Goal: Task Accomplishment & Management: Manage account settings

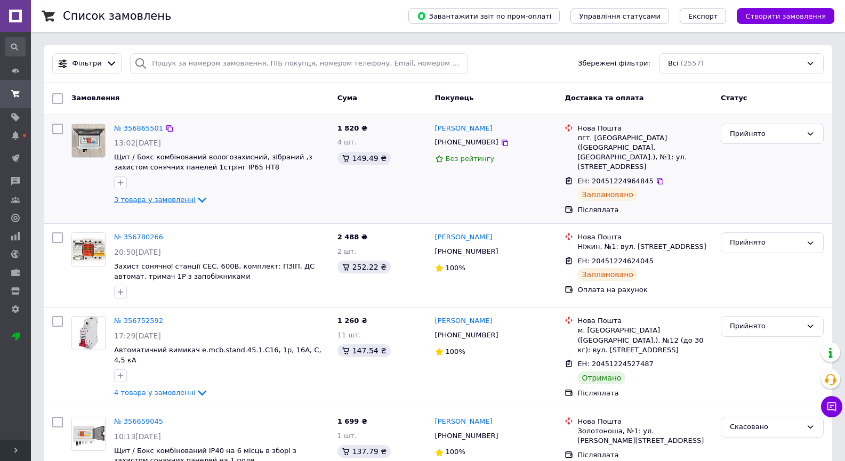
click at [197, 196] on icon at bounding box center [202, 200] width 13 height 13
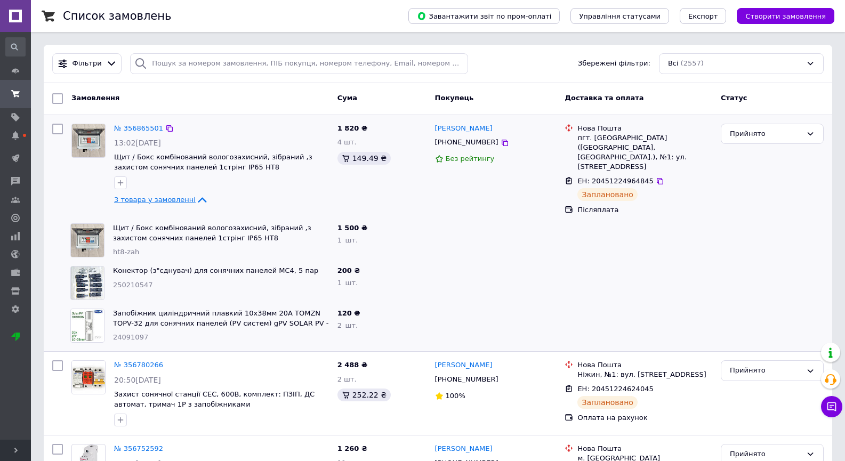
click at [196, 199] on icon at bounding box center [202, 200] width 13 height 13
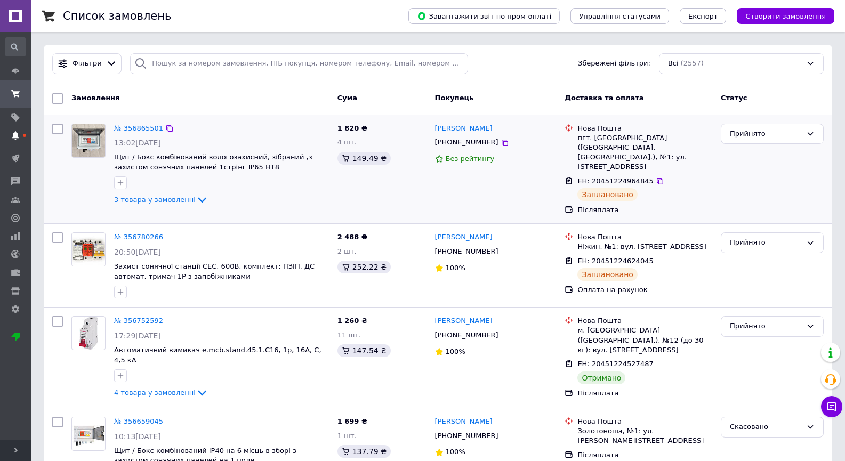
click at [15, 131] on icon at bounding box center [15, 135] width 9 height 9
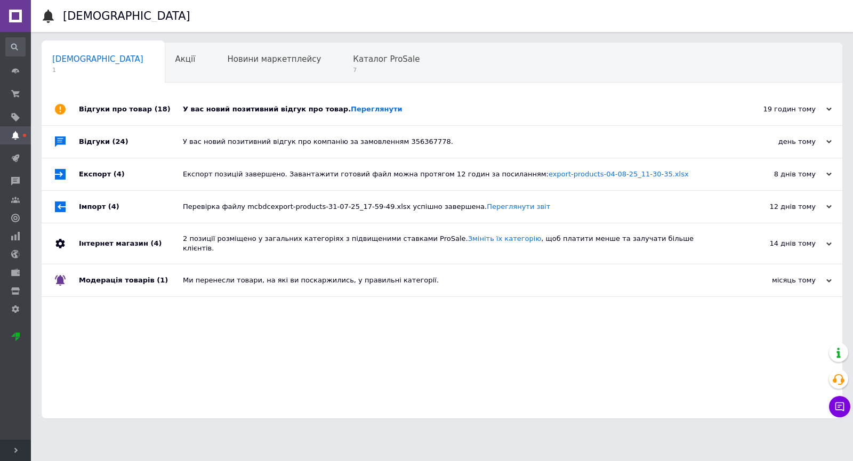
click at [308, 109] on div "У вас новий позитивний відгук про товар. [GEOGRAPHIC_DATA]" at bounding box center [454, 110] width 542 height 10
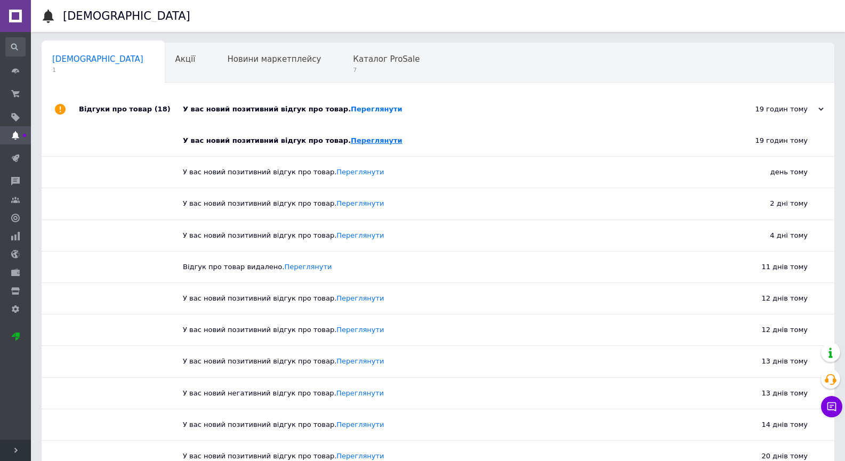
click at [351, 143] on link "Переглянути" at bounding box center [377, 141] width 52 height 8
click at [162, 110] on div "Відгуки про товар (18)" at bounding box center [131, 109] width 104 height 32
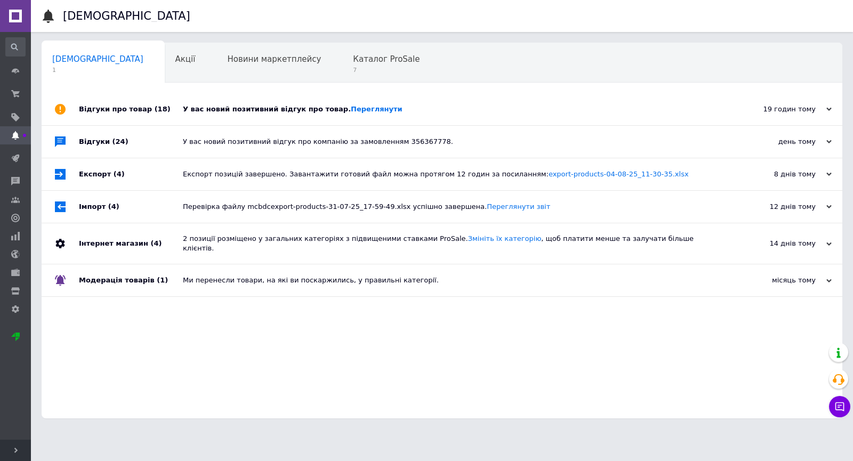
click at [166, 138] on div "Відгуки (24)" at bounding box center [131, 142] width 104 height 32
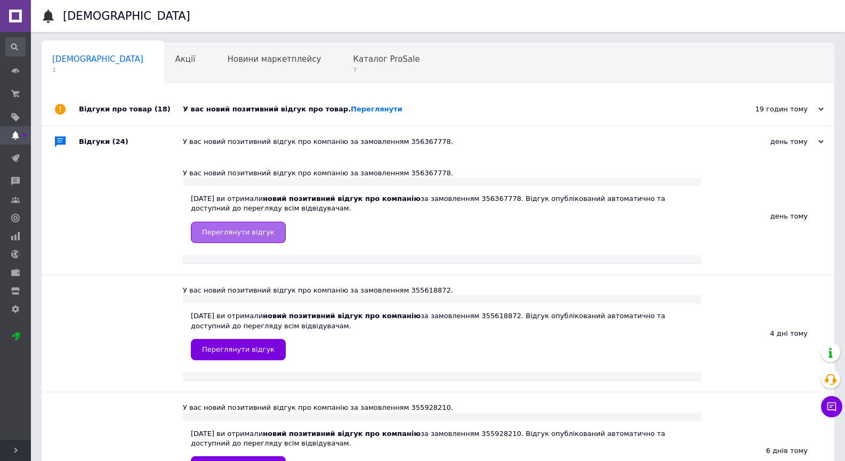
click at [225, 239] on link "Переглянути відгук" at bounding box center [238, 232] width 95 height 21
click at [232, 141] on div "У вас новий позитивний відгук про компанію за замовленням 356367778." at bounding box center [450, 142] width 534 height 10
